Goal: Transaction & Acquisition: Purchase product/service

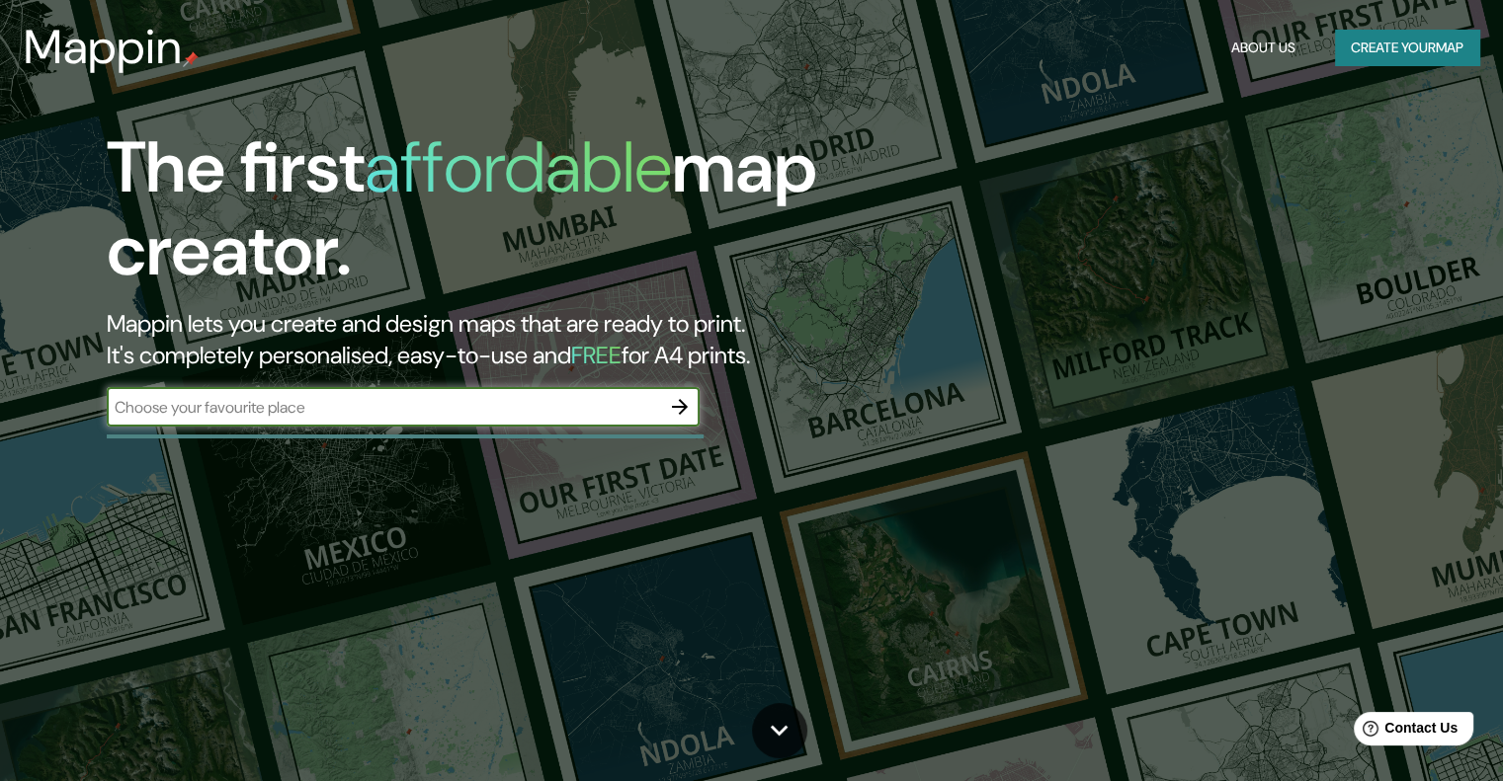
click at [1363, 54] on button "Create your map" at bounding box center [1407, 48] width 144 height 37
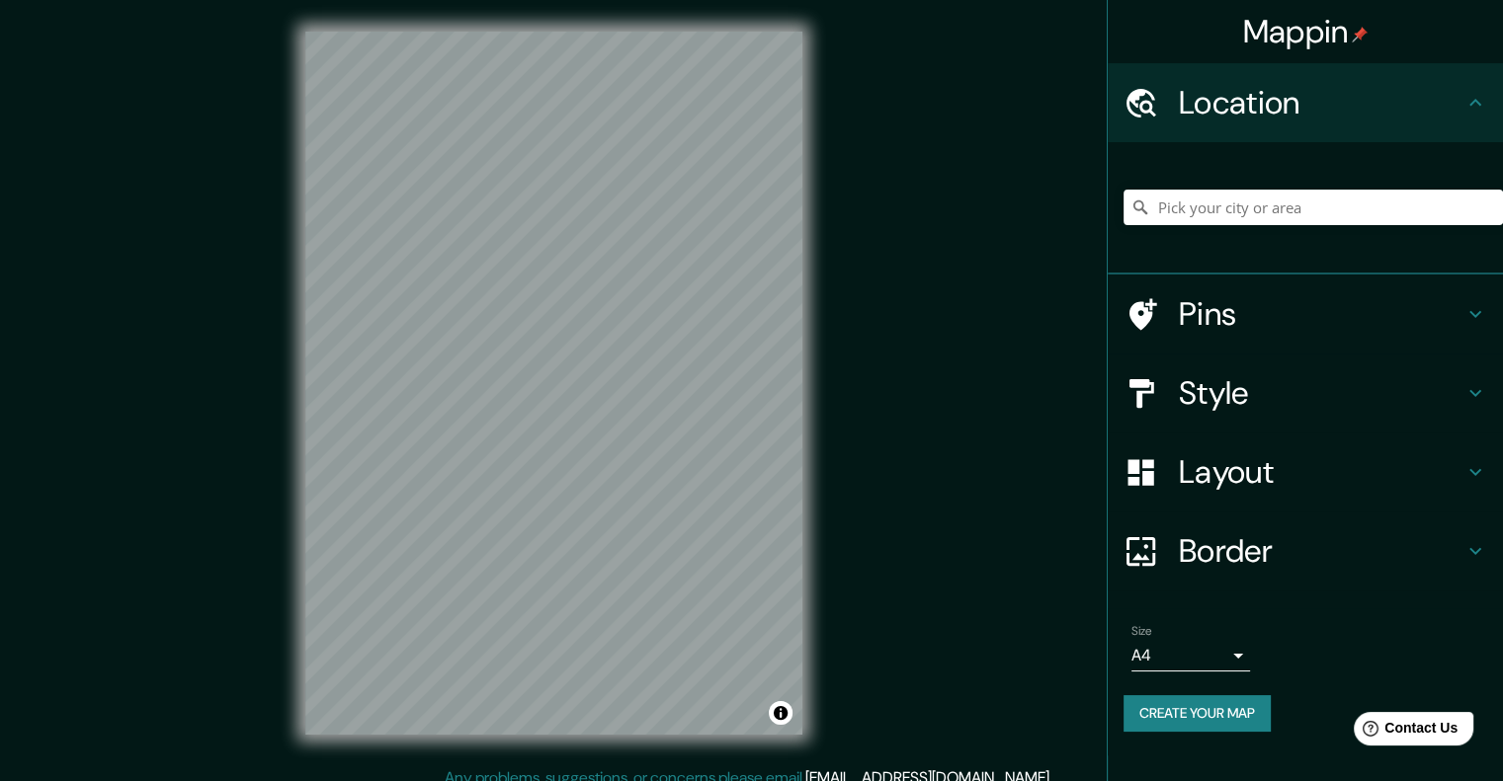
scroll to position [16, 0]
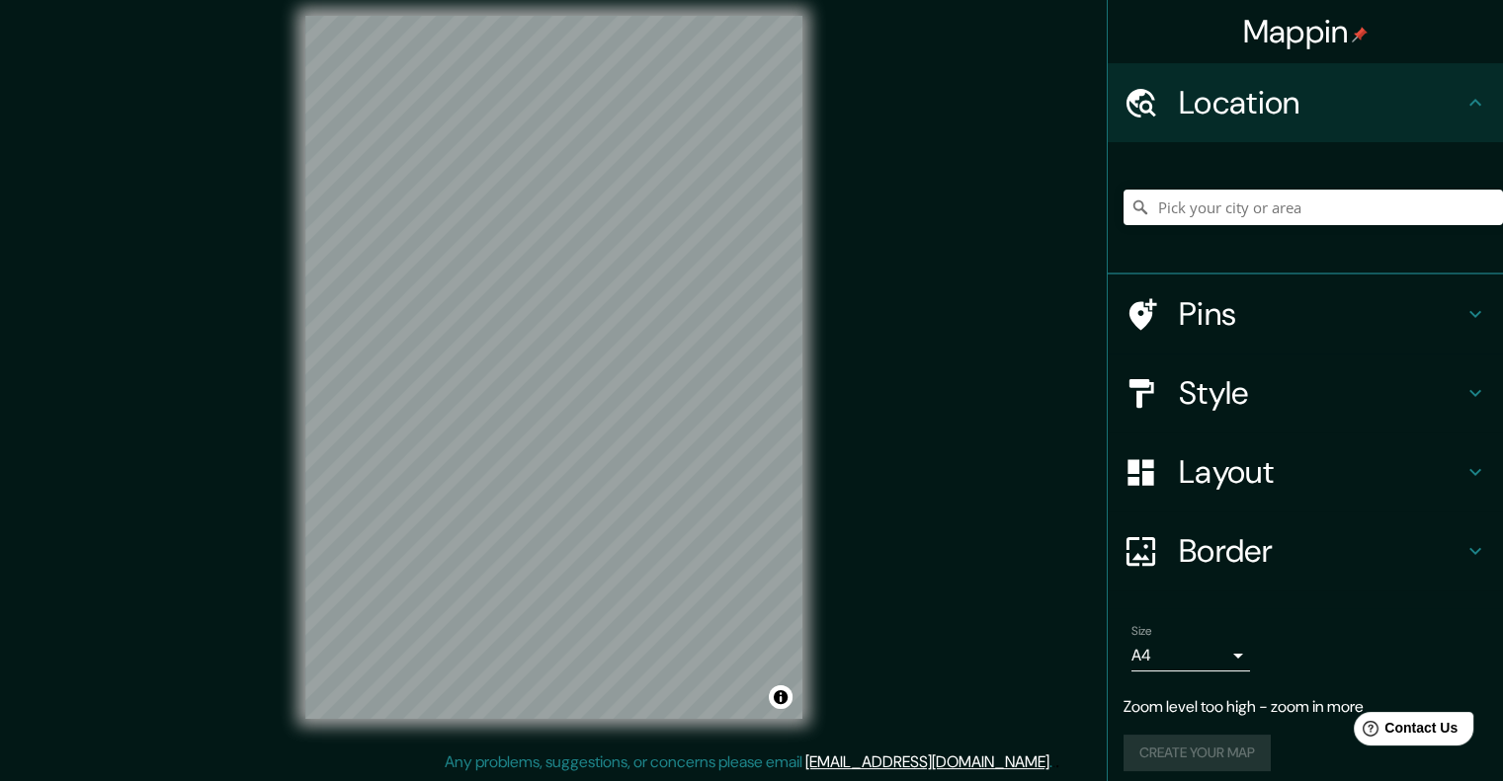
click at [898, 347] on div "Mappin Location Pins Style Layout Border Choose a border. Hint : you can make l…" at bounding box center [751, 383] width 1503 height 798
click at [822, 216] on div "© Mapbox © OpenStreetMap Improve this map" at bounding box center [554, 367] width 560 height 767
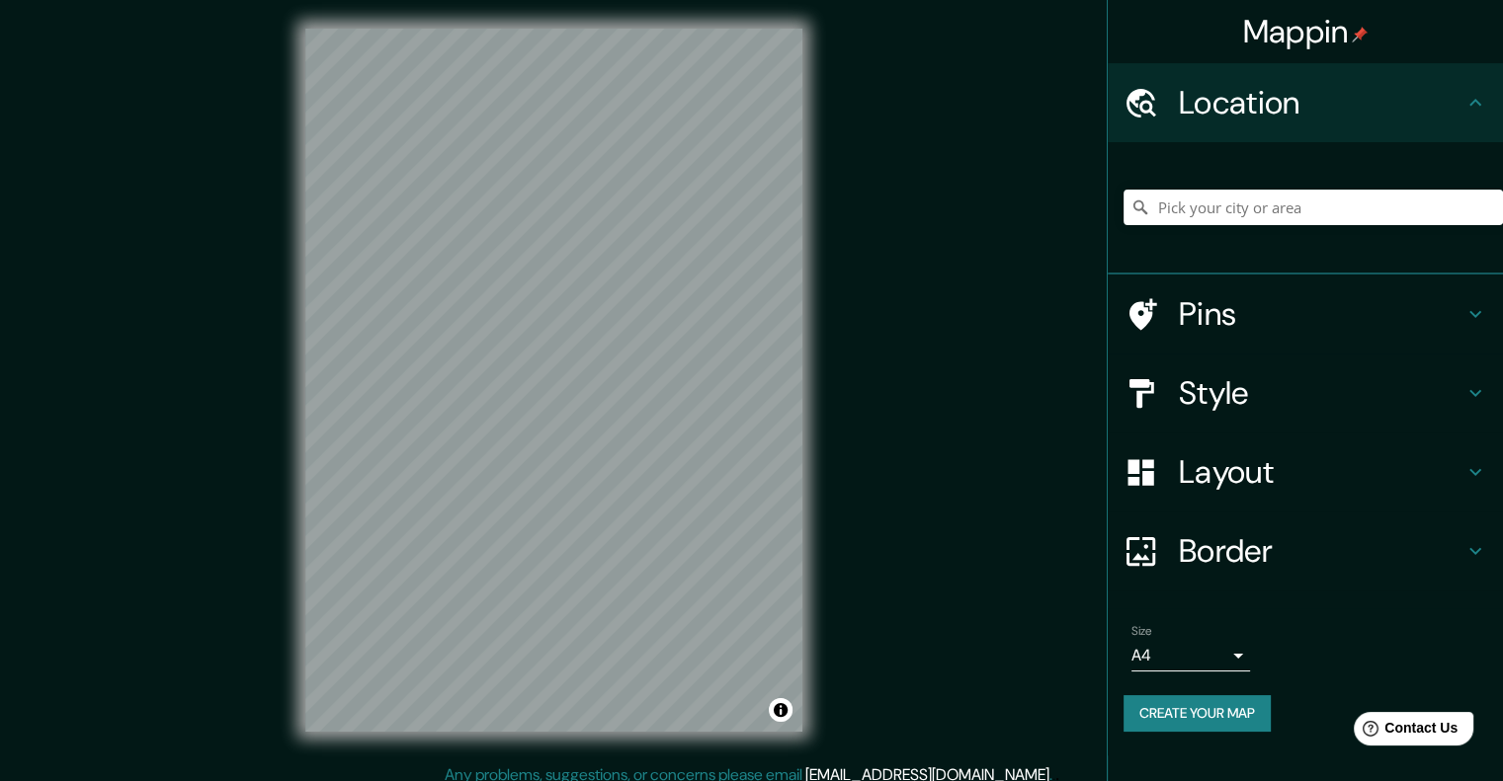
scroll to position [0, 0]
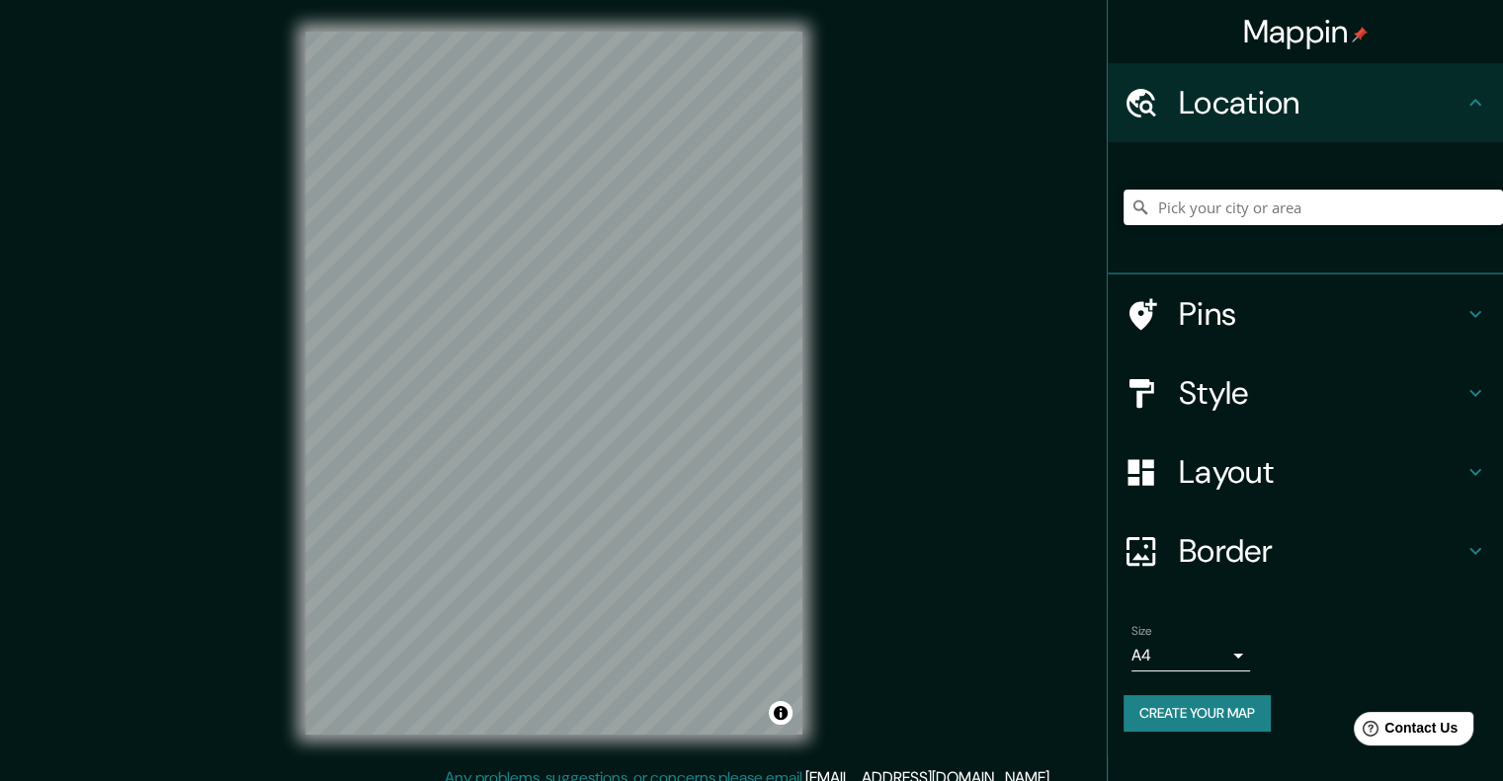
click at [926, 331] on div "Mappin Location Pins Style Layout Border Choose a border. Hint : you can make l…" at bounding box center [751, 399] width 1503 height 798
click at [225, 377] on div "Mappin Location Pins Style Layout Border Choose a border. Hint : you can make l…" at bounding box center [751, 399] width 1503 height 798
